Goal: Find specific page/section

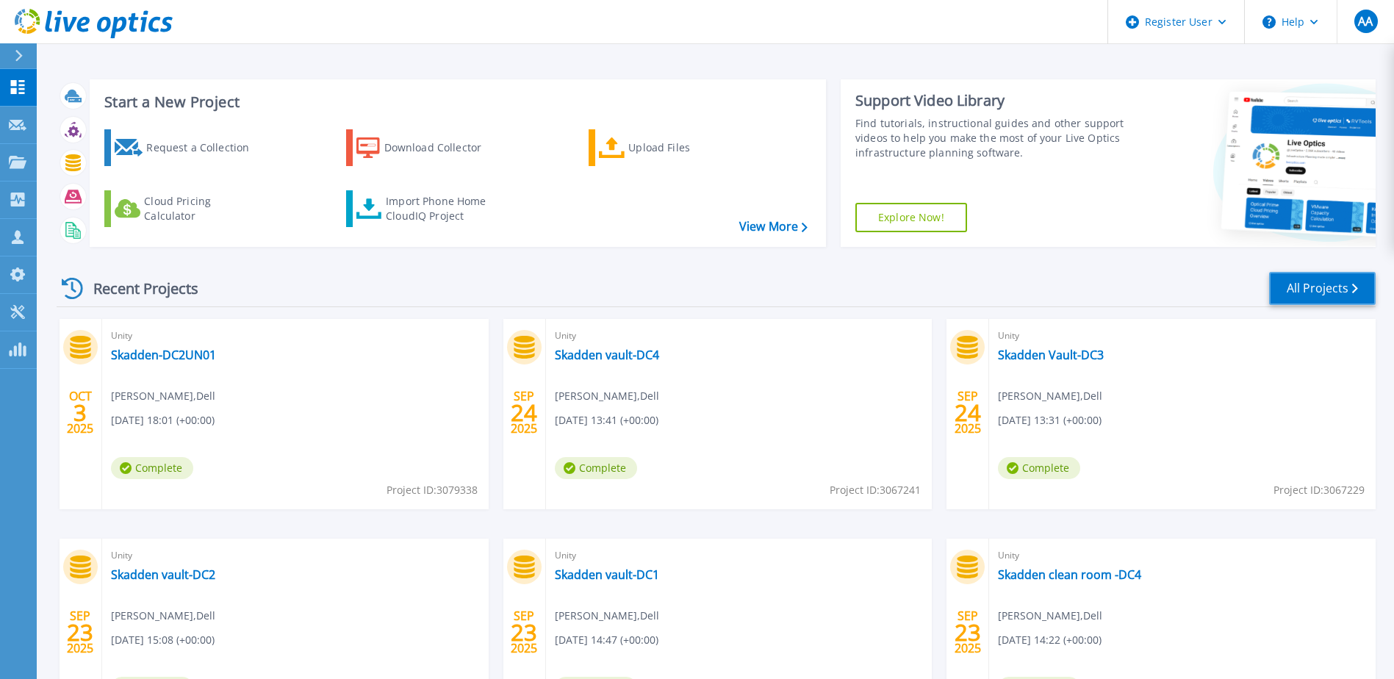
click at [1310, 284] on link "All Projects" at bounding box center [1322, 288] width 107 height 33
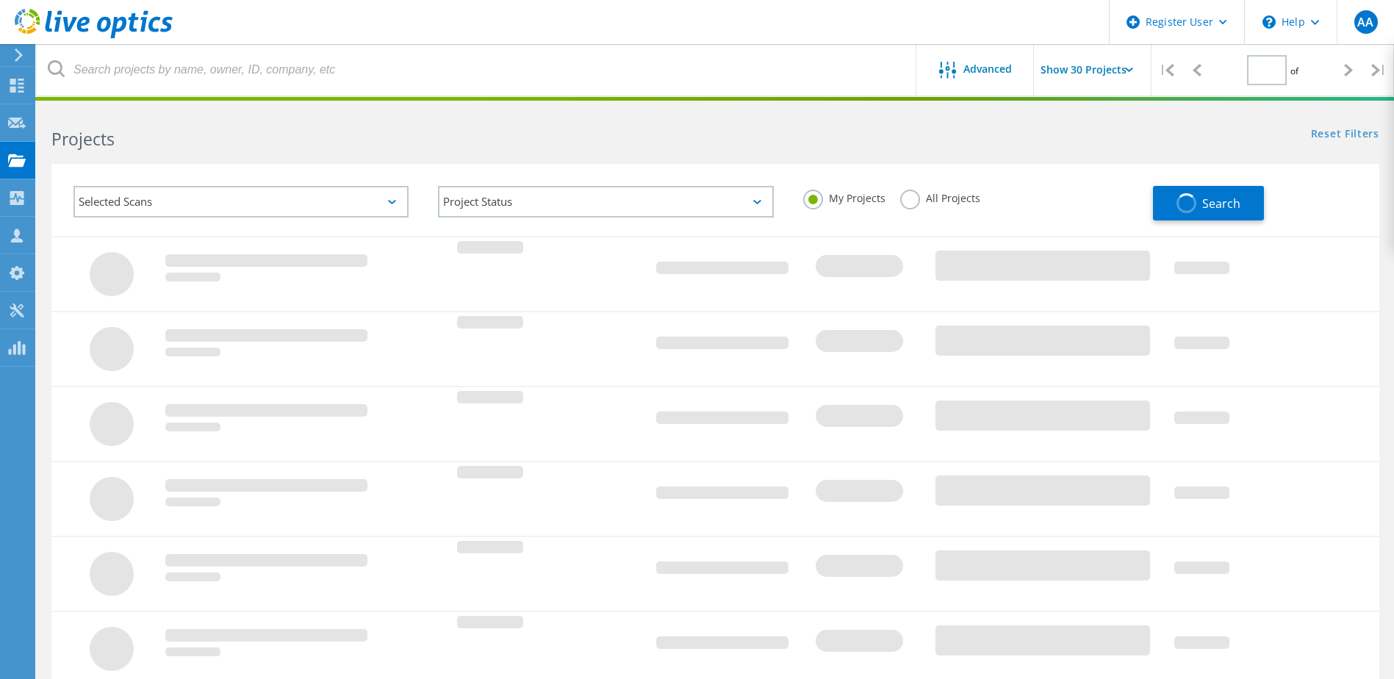
type input "1"
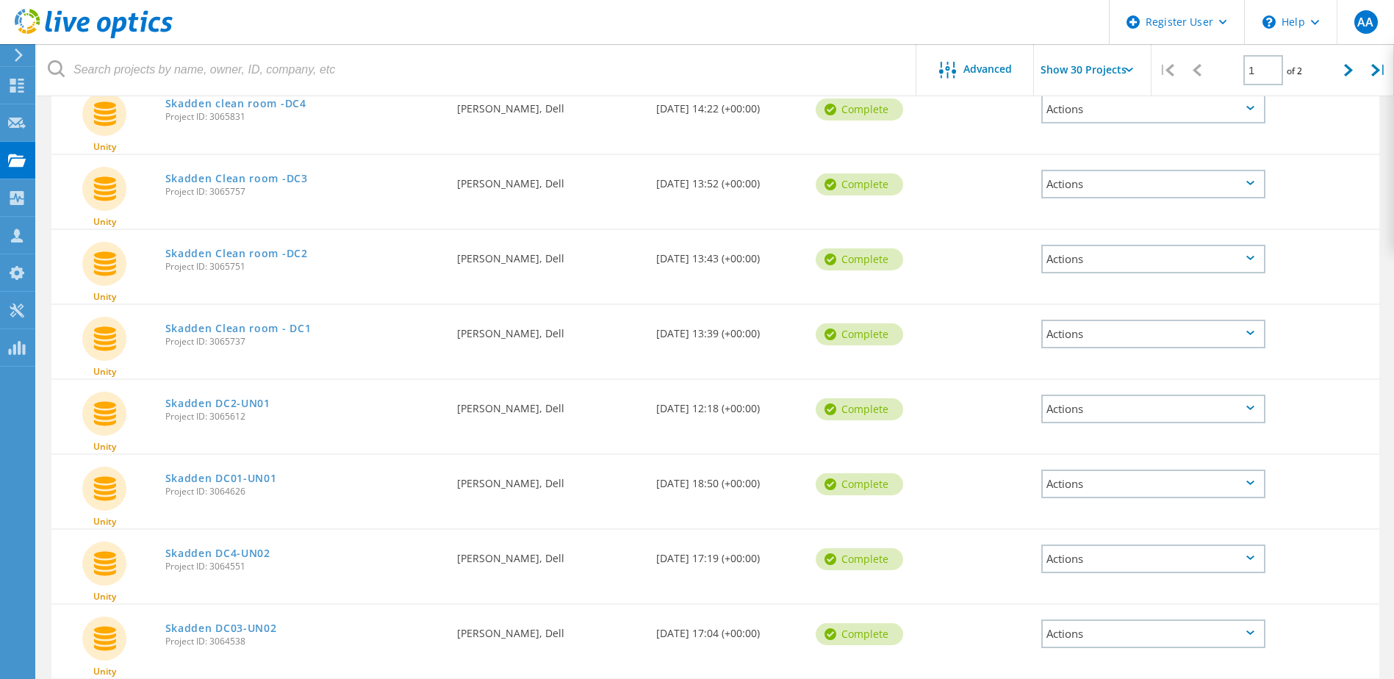
scroll to position [588, 0]
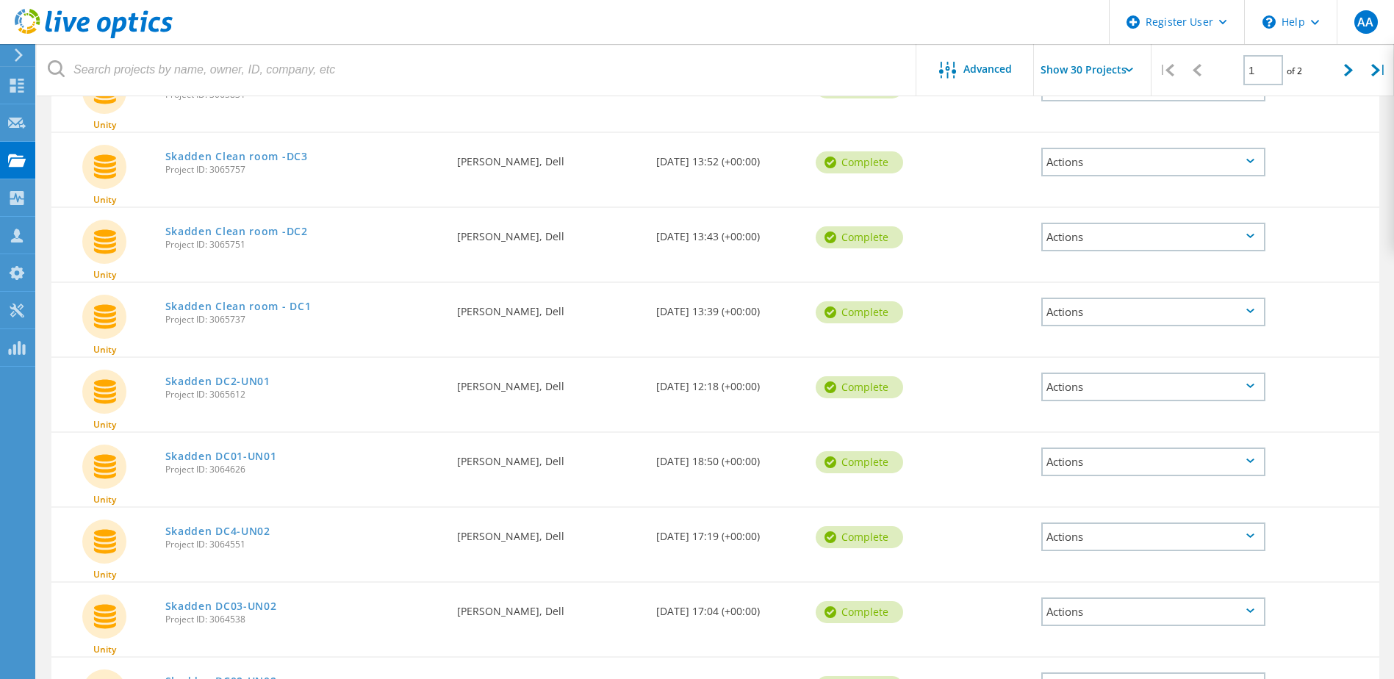
click at [259, 533] on link "Skadden DC4-UN02" at bounding box center [217, 531] width 105 height 10
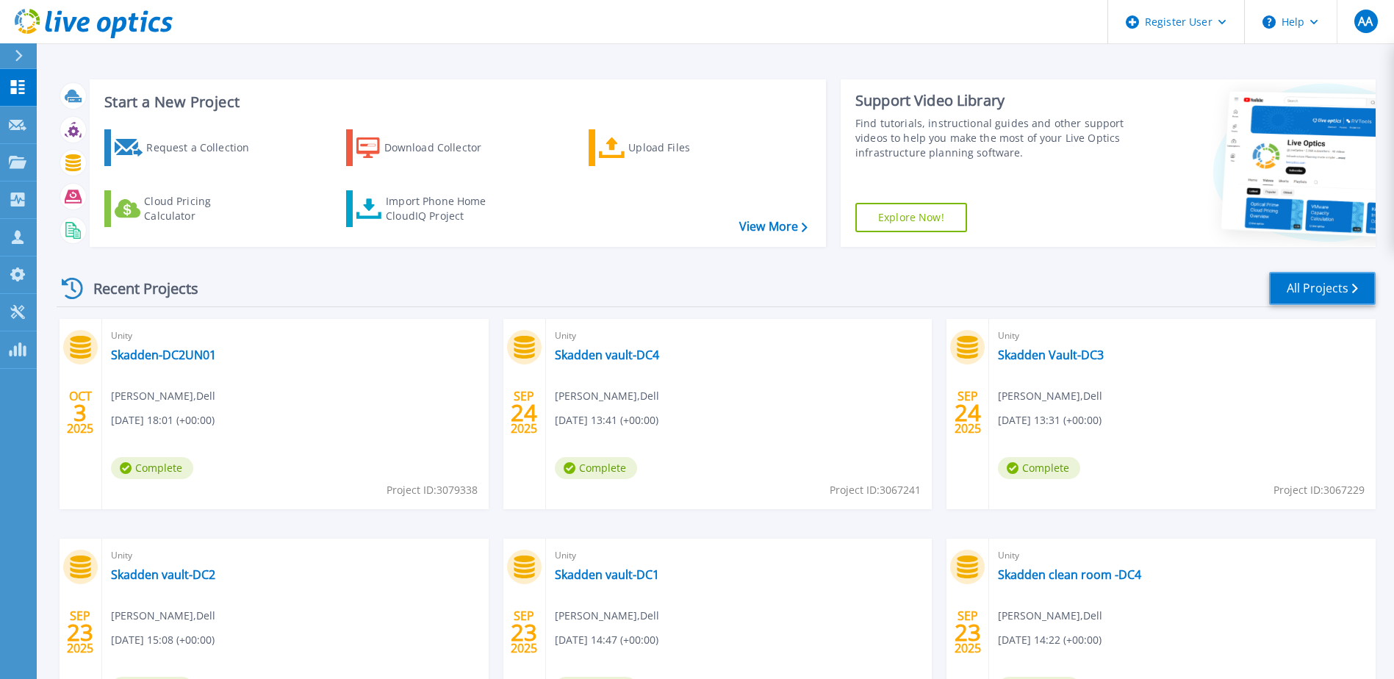
click at [1337, 284] on link "All Projects" at bounding box center [1322, 288] width 107 height 33
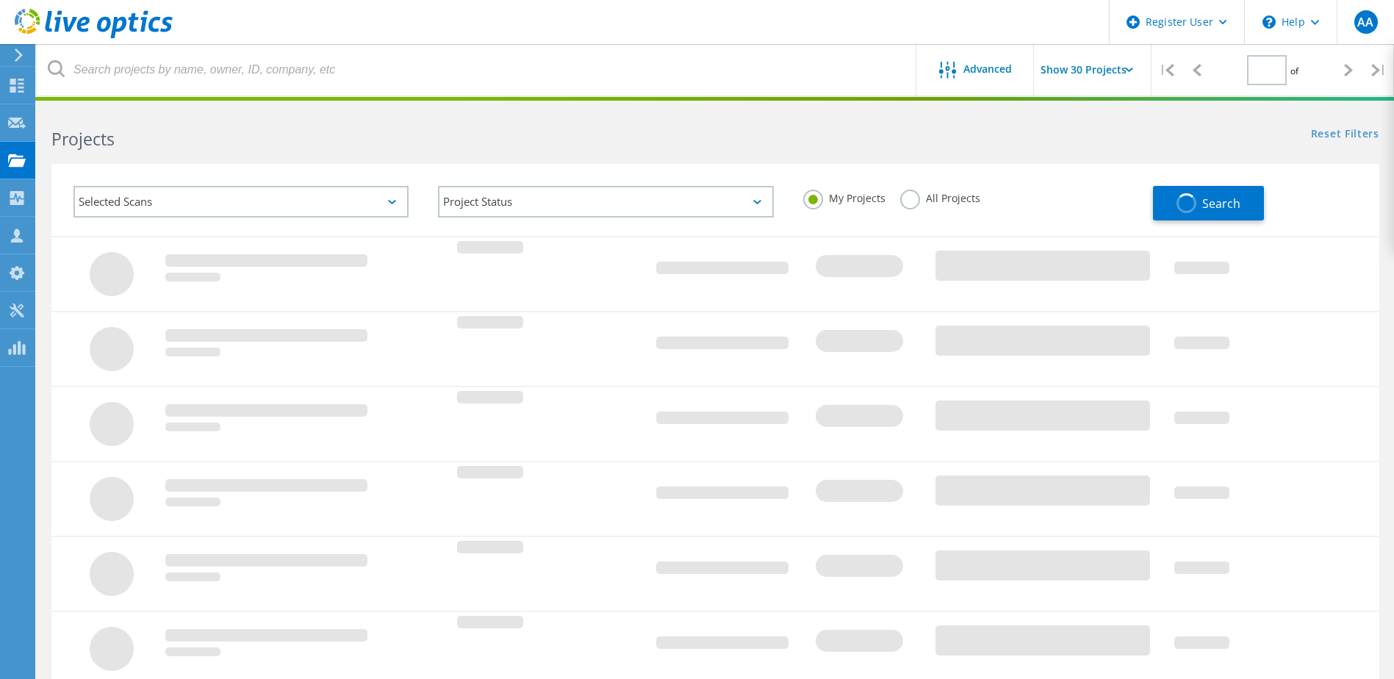
type input "1"
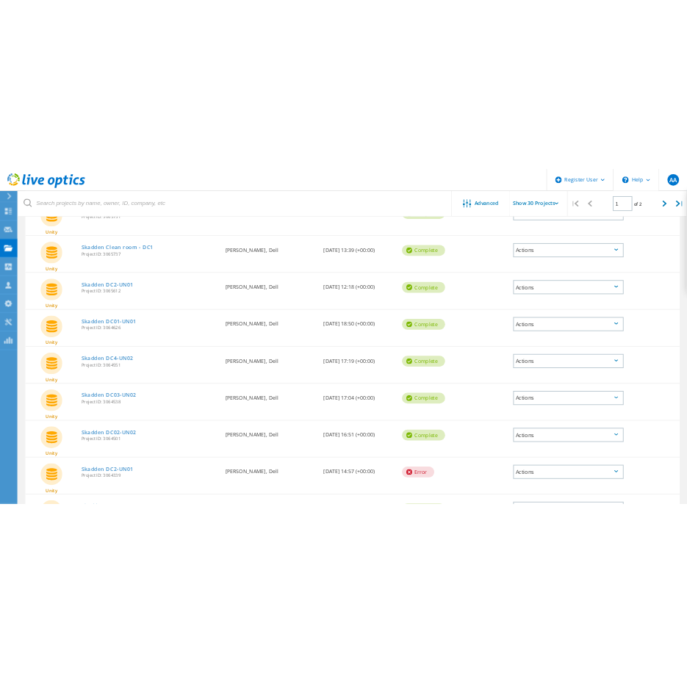
scroll to position [721, 0]
